Goal: Navigation & Orientation: Go to known website

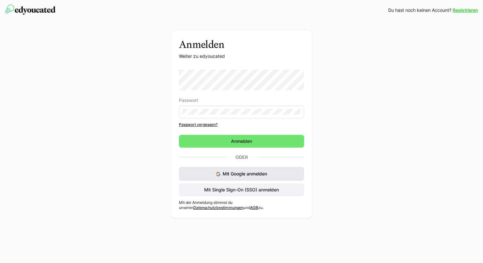
click at [234, 170] on button "Mit Google anmelden" at bounding box center [241, 174] width 125 height 14
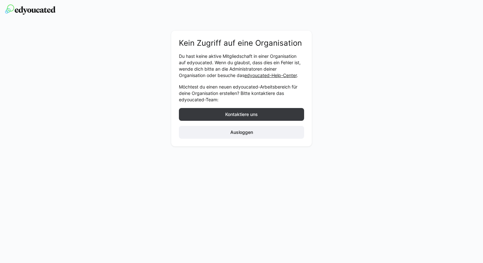
click at [218, 177] on div "Kein Zugriff auf eine Organisation Du hast keine aktive Mitgliedschaft in einer…" at bounding box center [241, 131] width 483 height 263
